Goal: Information Seeking & Learning: Learn about a topic

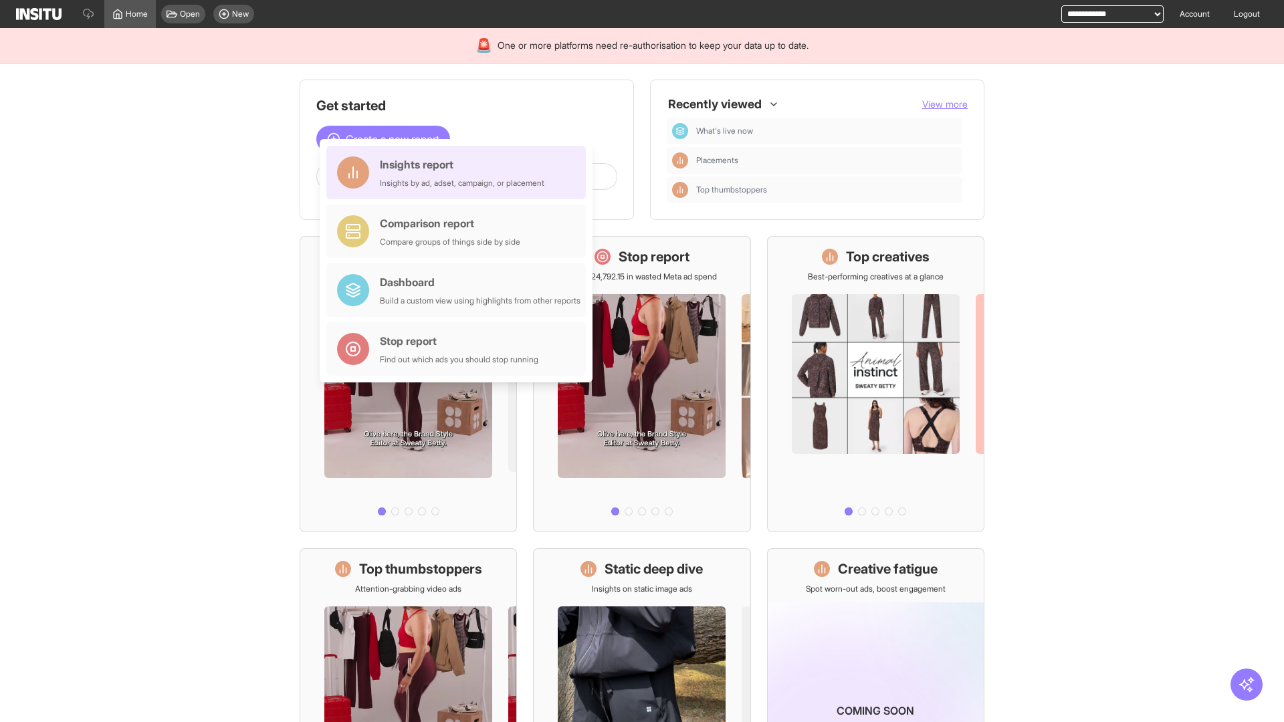
click at [459, 173] on div "Insights report Insights by ad, adset, campaign, or placement" at bounding box center [462, 172] width 165 height 32
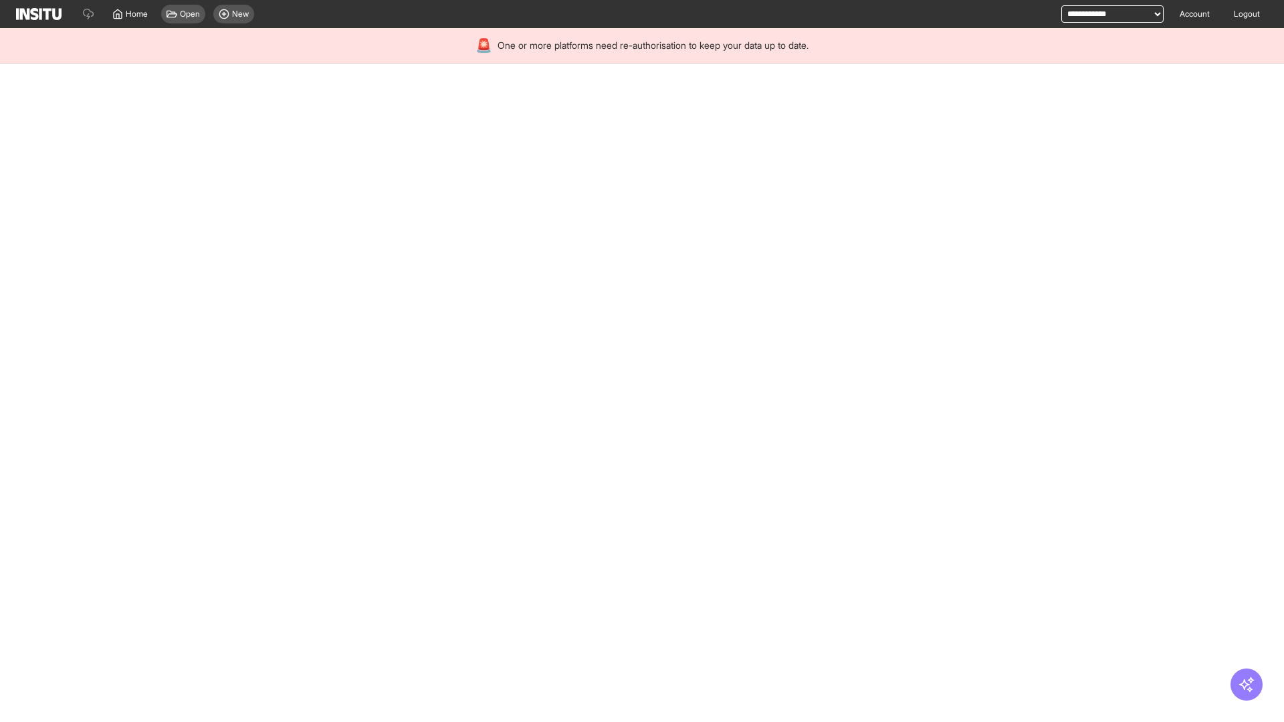
select select "**"
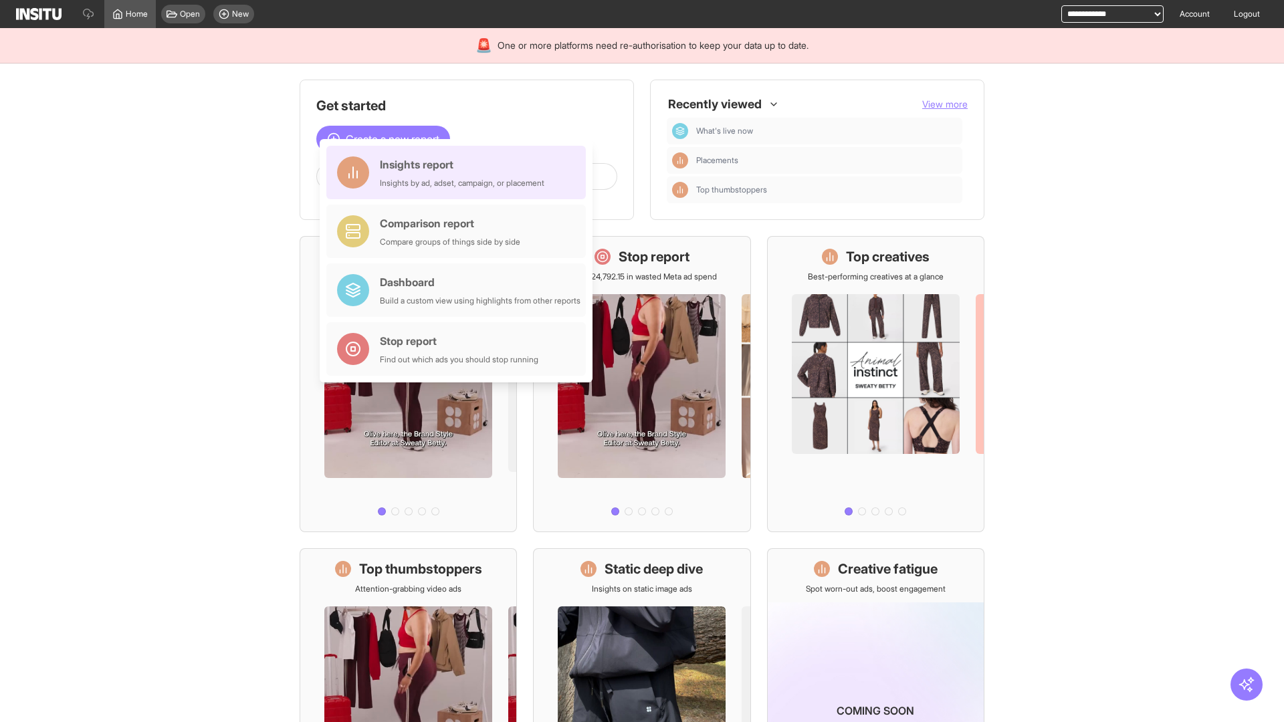
click at [459, 173] on div "Insights report Insights by ad, adset, campaign, or placement" at bounding box center [462, 172] width 165 height 32
